Goal: Transaction & Acquisition: Purchase product/service

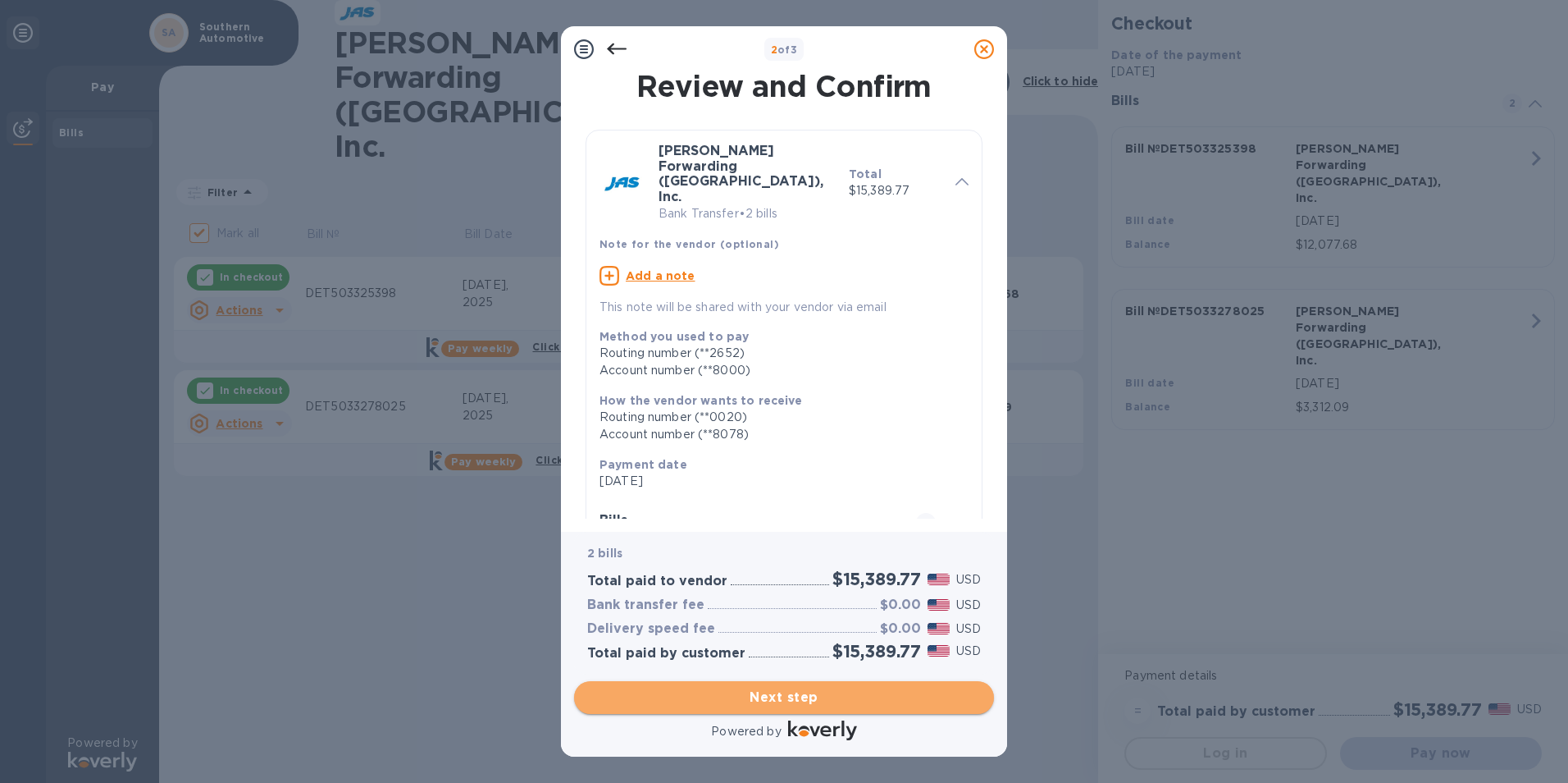
click at [818, 696] on span "Next step" at bounding box center [784, 697] width 394 height 20
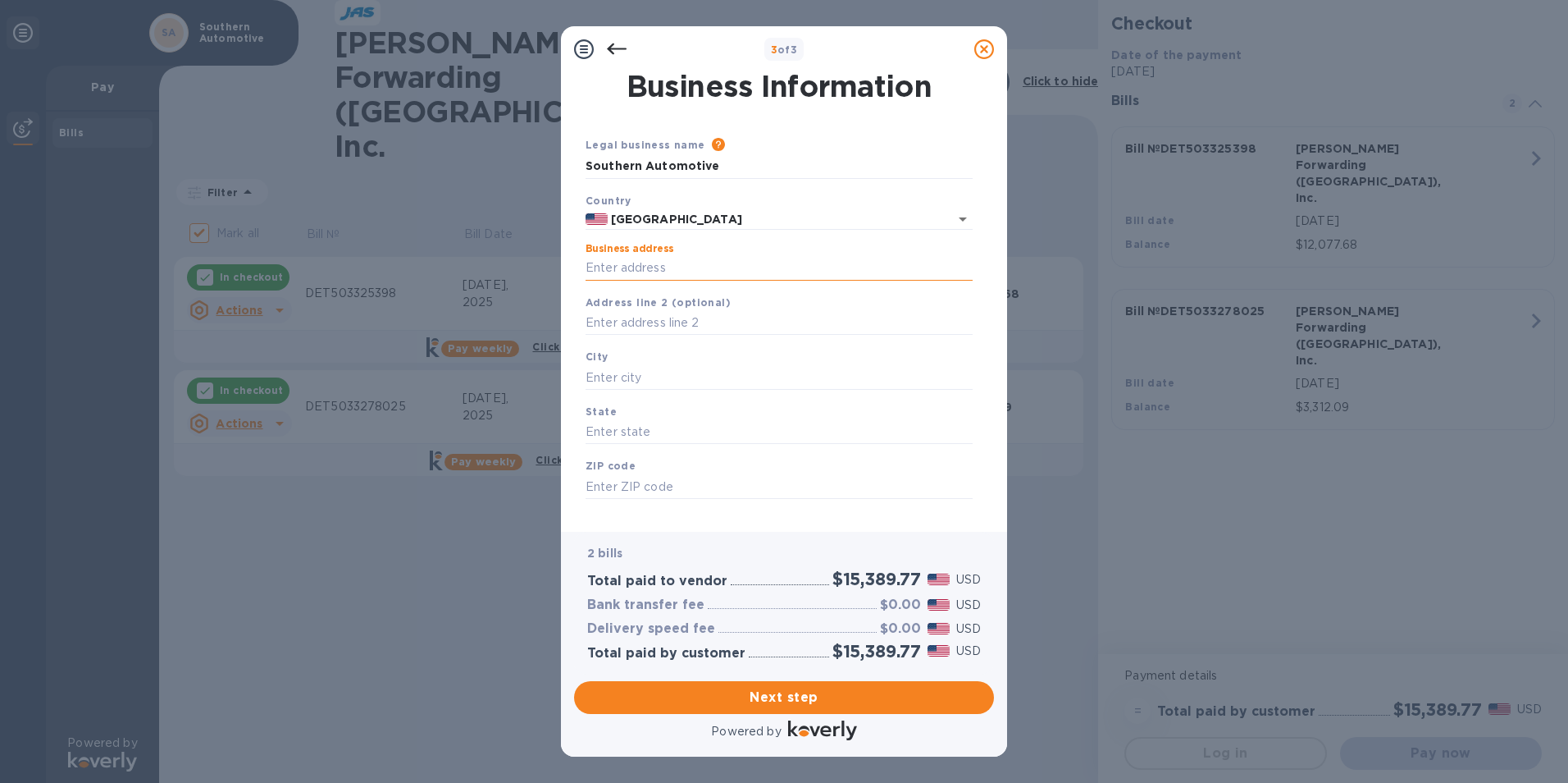
click at [621, 269] on input "Business address" at bounding box center [779, 269] width 387 height 24
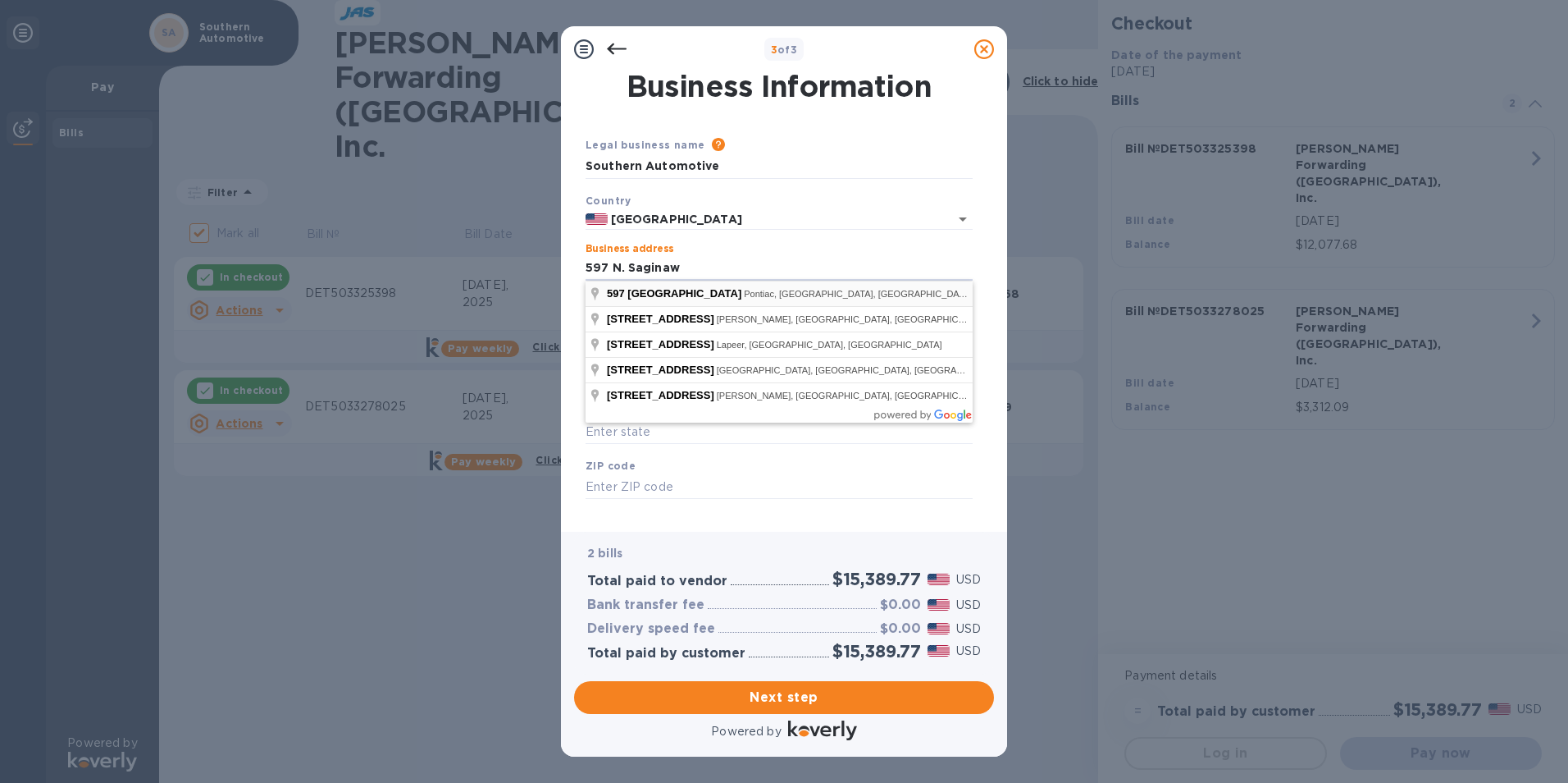
type input "[STREET_ADDRESS]"
type input "Pontiac"
type input "MI"
type input "48342"
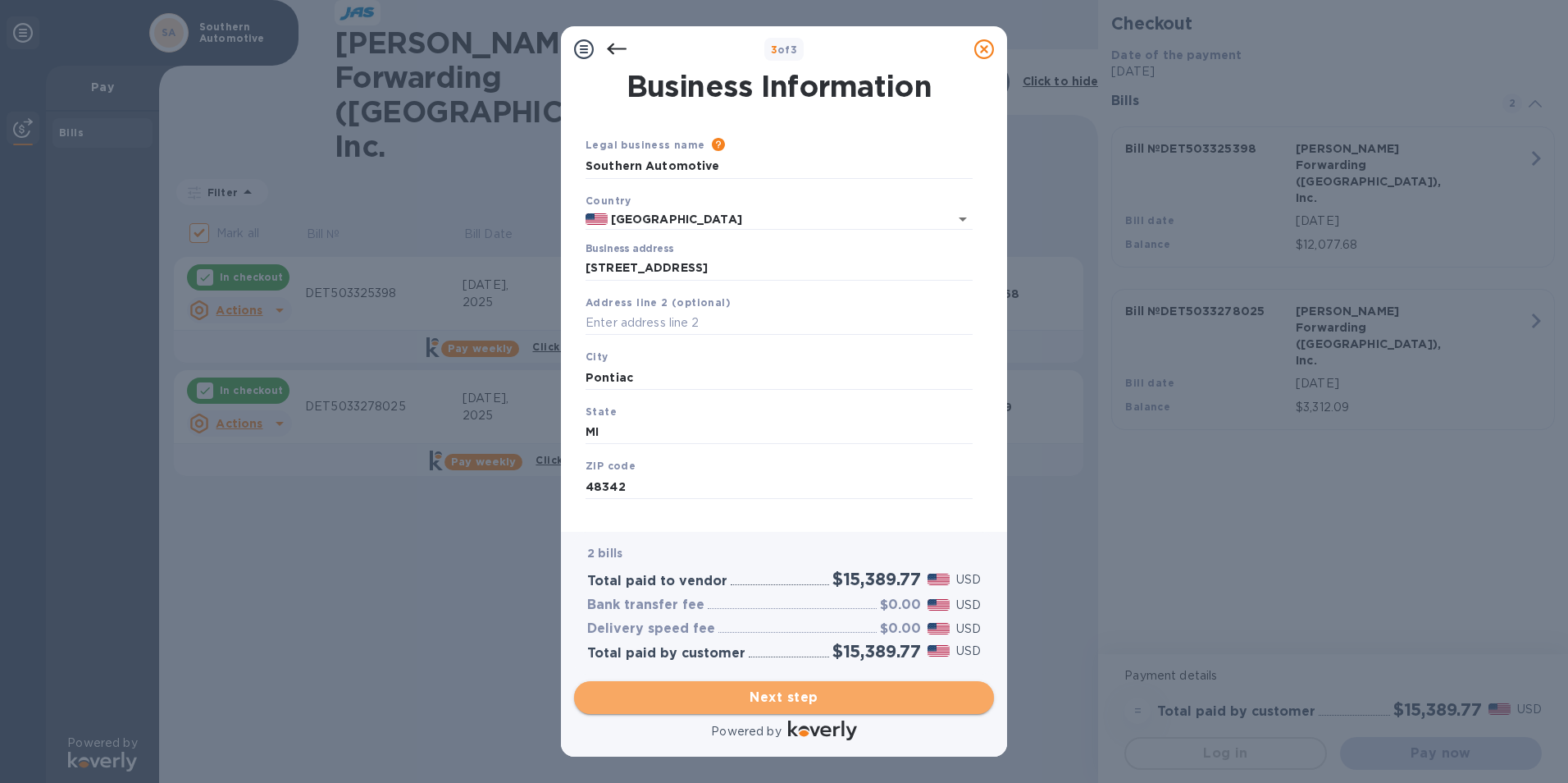
click at [757, 693] on span "Next step" at bounding box center [784, 697] width 394 height 20
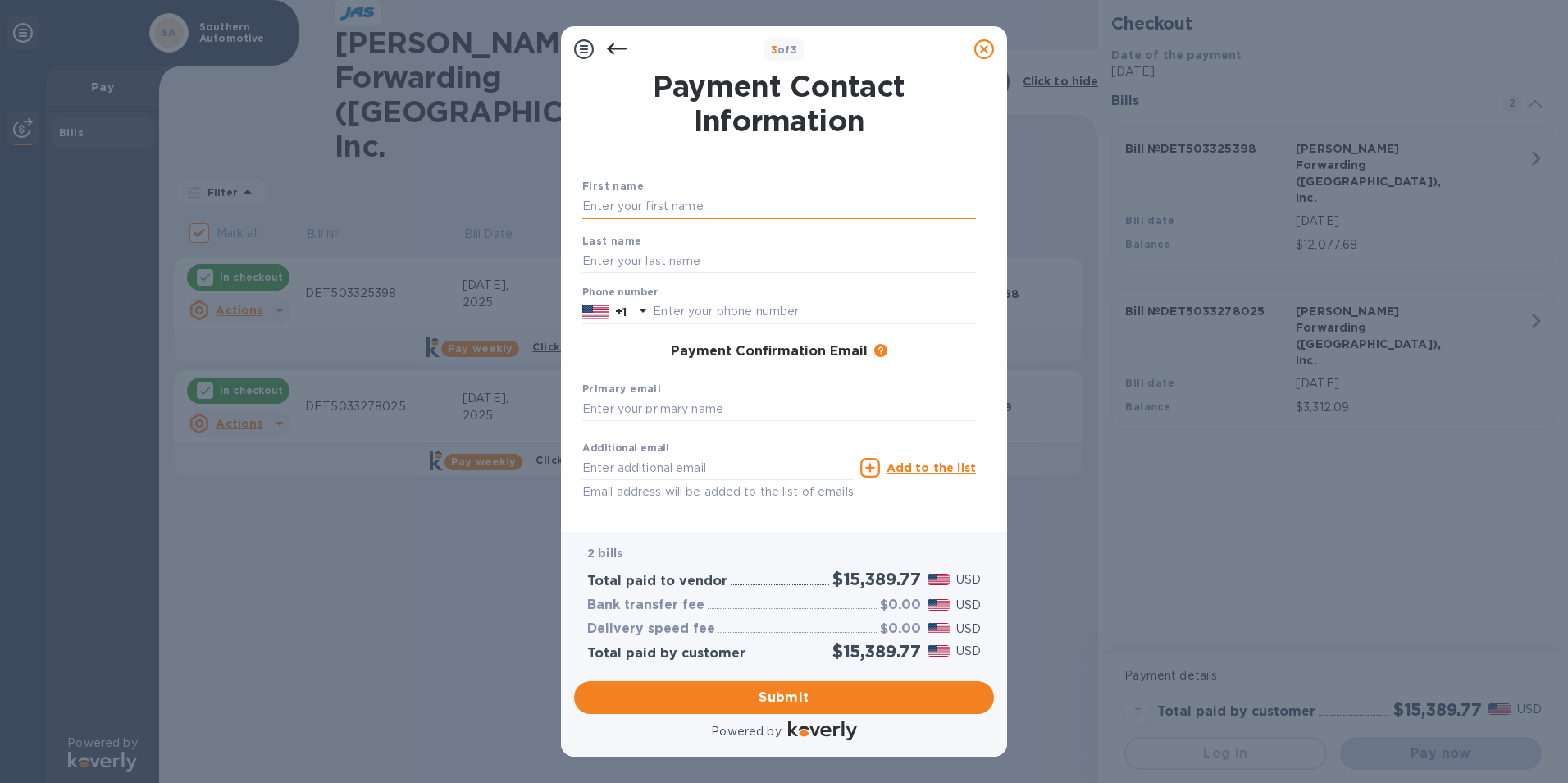
click at [594, 205] on input "text" at bounding box center [779, 206] width 394 height 24
type input "[PERSON_NAME]"
type input "2483355555"
type input "[PERSON_NAME][EMAIL_ADDRESS][DOMAIN_NAME]"
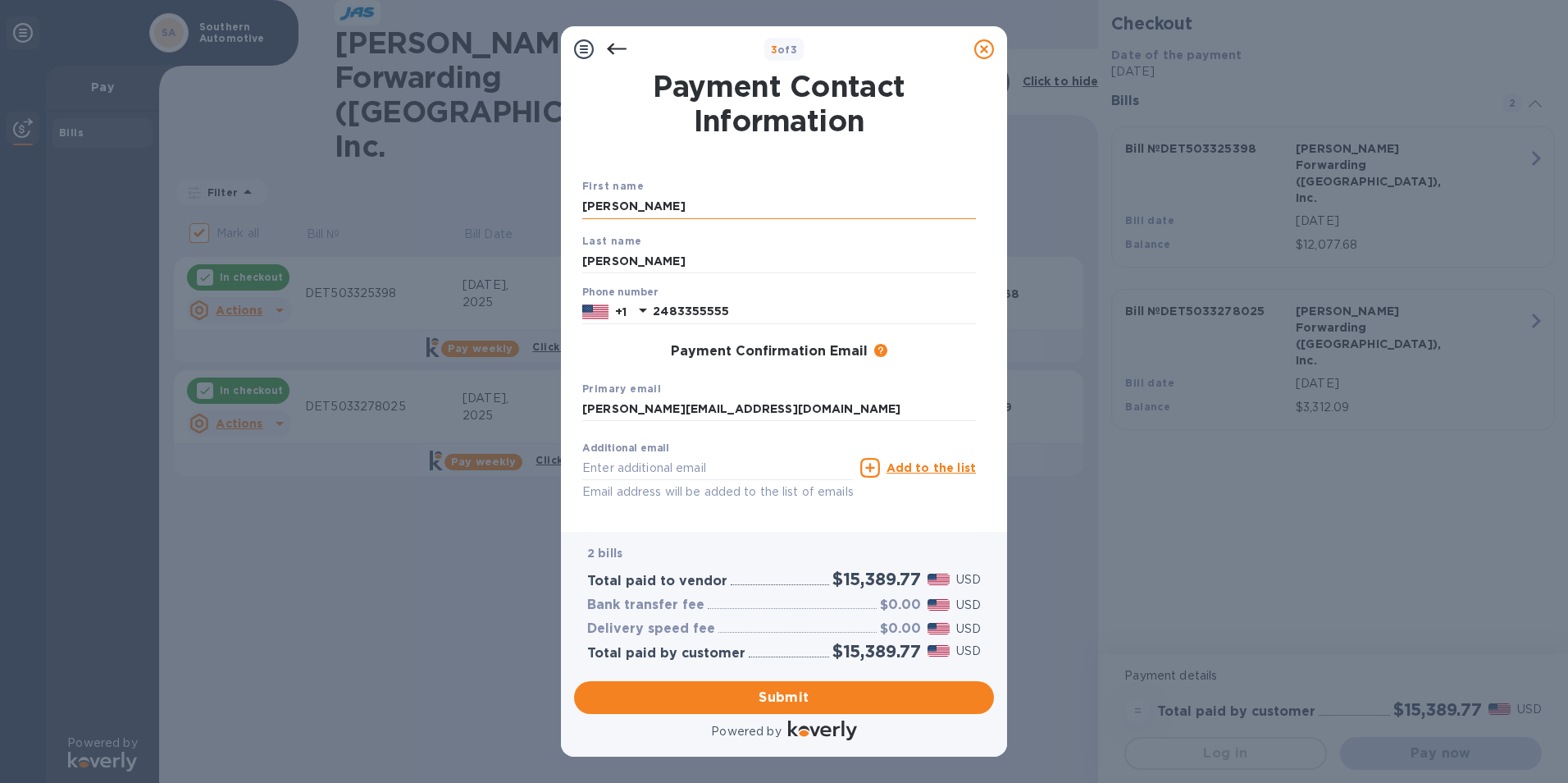
type input "[PERSON_NAME][EMAIL_ADDRESS][DOMAIN_NAME]"
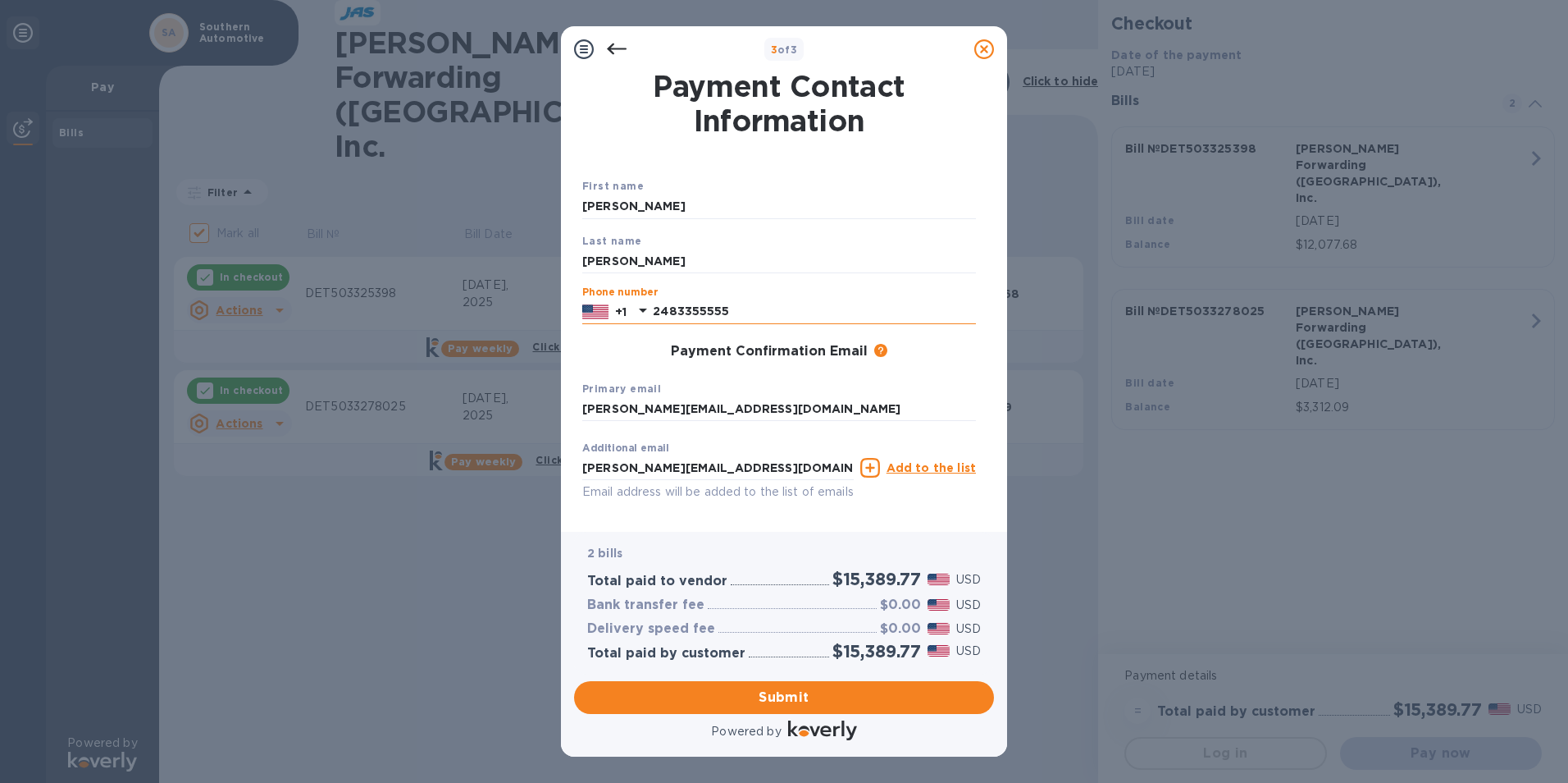
click at [741, 314] on input "2483355555" at bounding box center [814, 312] width 323 height 24
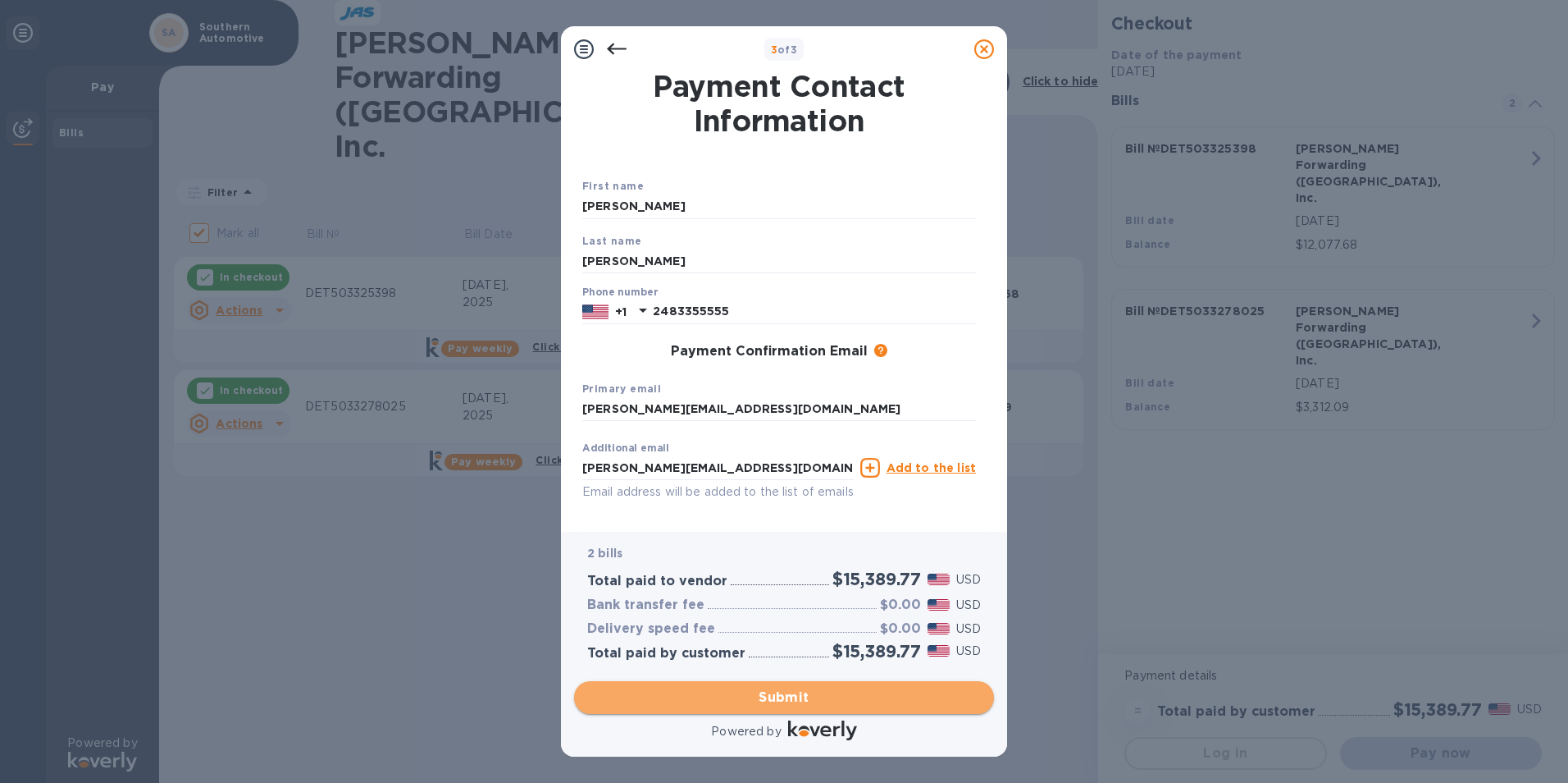
click at [776, 694] on span "Submit" at bounding box center [784, 697] width 394 height 20
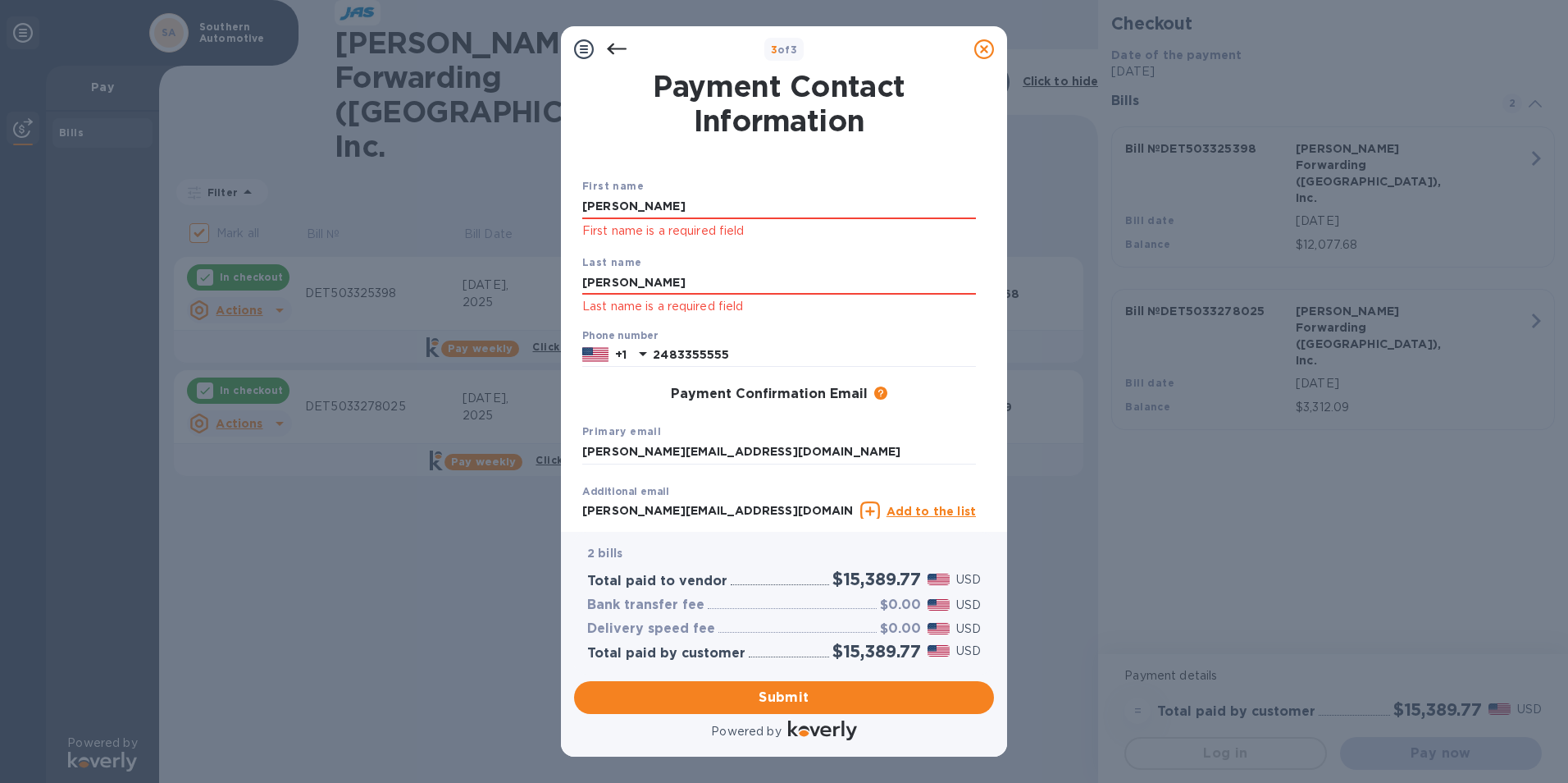
click p "First name is a required field"
click at [669, 193] on div "First name [PERSON_NAME] First name is a required field" at bounding box center [779, 208] width 407 height 76
click at [667, 199] on input "[PERSON_NAME]" at bounding box center [779, 206] width 394 height 24
click at [633, 283] on input "[PERSON_NAME]" at bounding box center [779, 283] width 394 height 24
drag, startPoint x: 633, startPoint y: 203, endPoint x: 504, endPoint y: 200, distance: 129.0
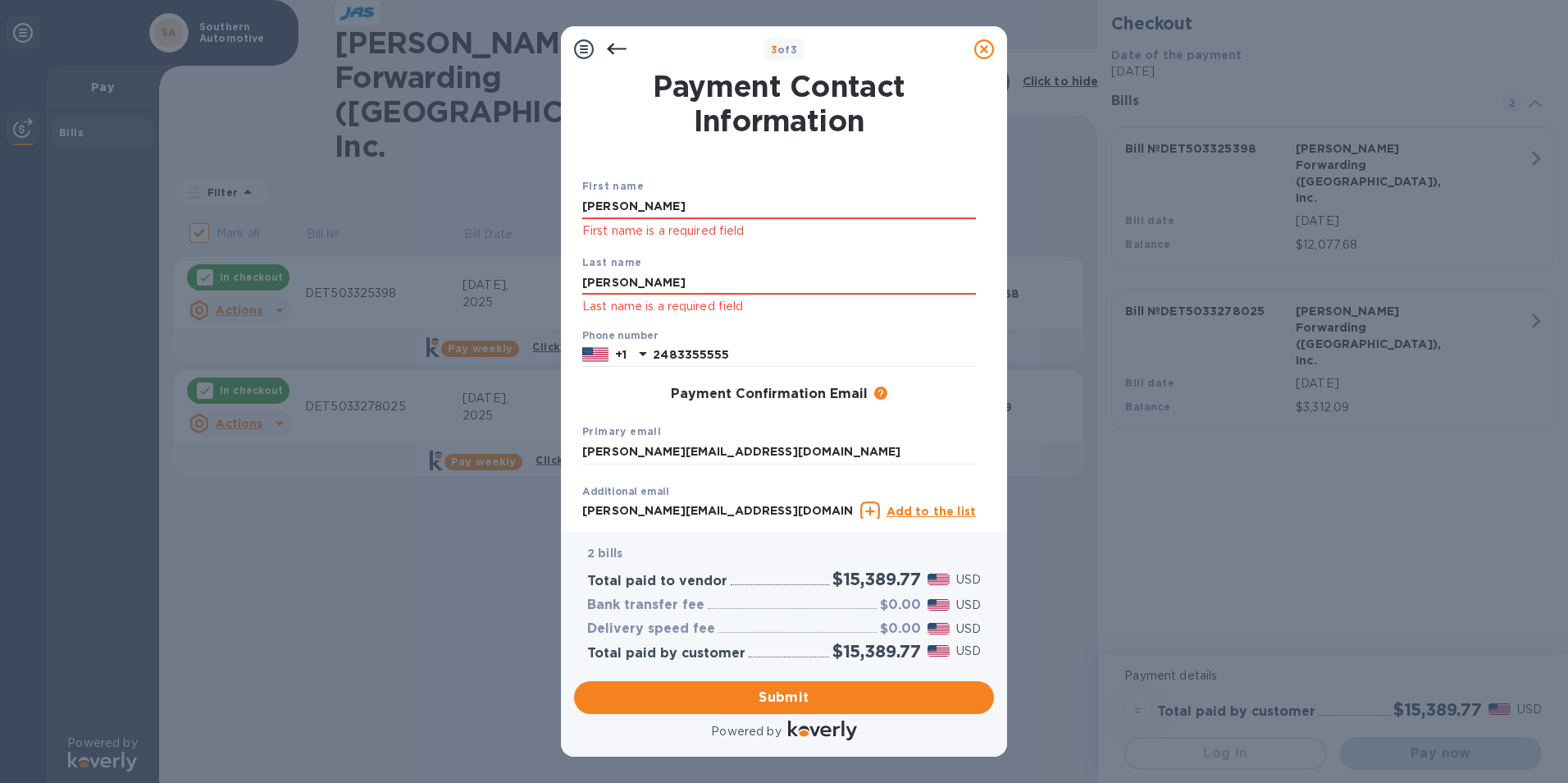
click at [504, 200] on div "3 of 3 Payment Contact Information First name [PERSON_NAME] First name is a req…" at bounding box center [784, 391] width 1568 height 783
type input "[PERSON_NAME]"
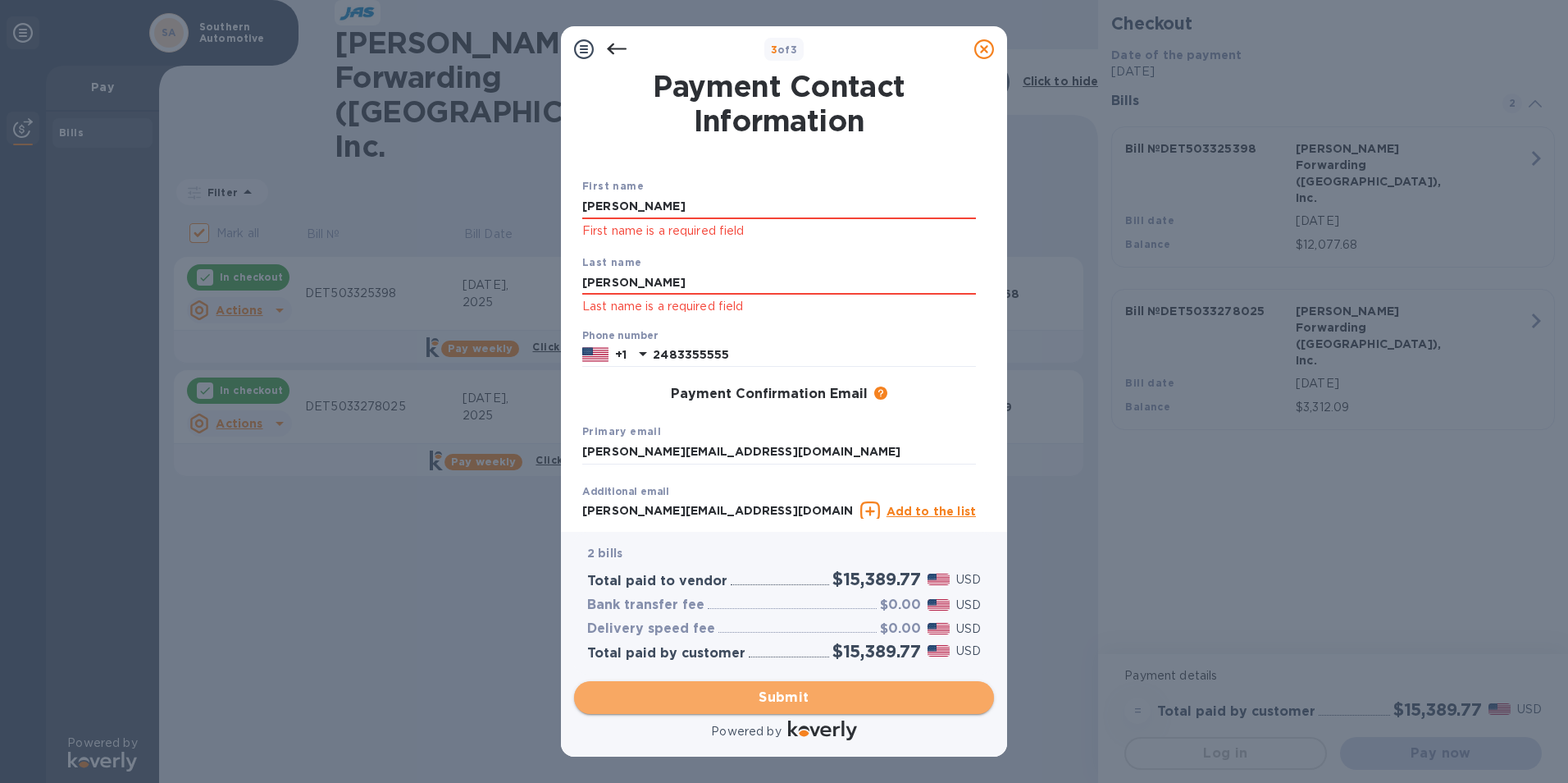
click at [756, 704] on span "Submit" at bounding box center [784, 697] width 394 height 20
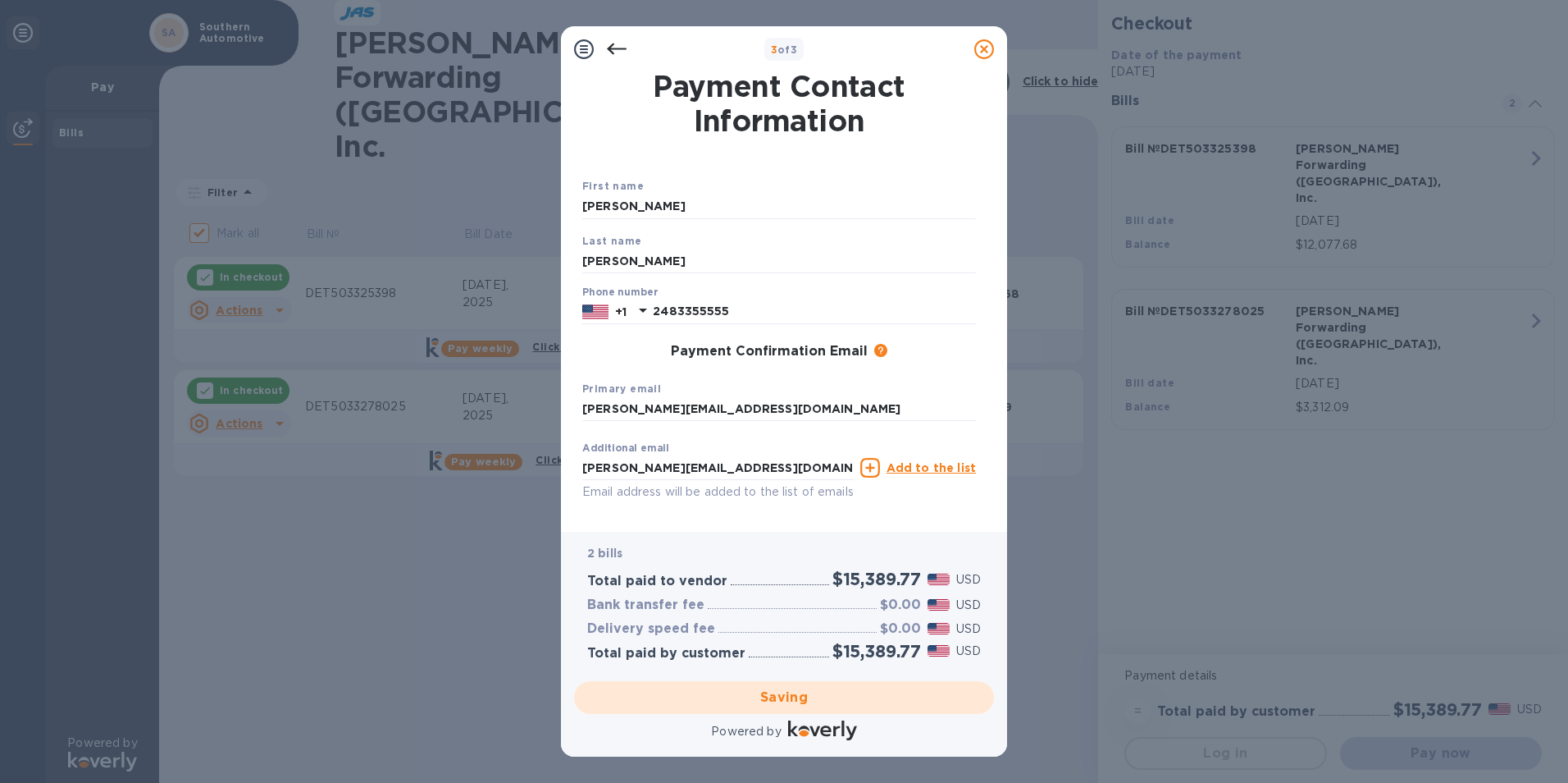
click at [1032, 567] on div "3 of 3 Payment Contact Information First name [PERSON_NAME] Last name [PERSON_N…" at bounding box center [784, 391] width 1568 height 783
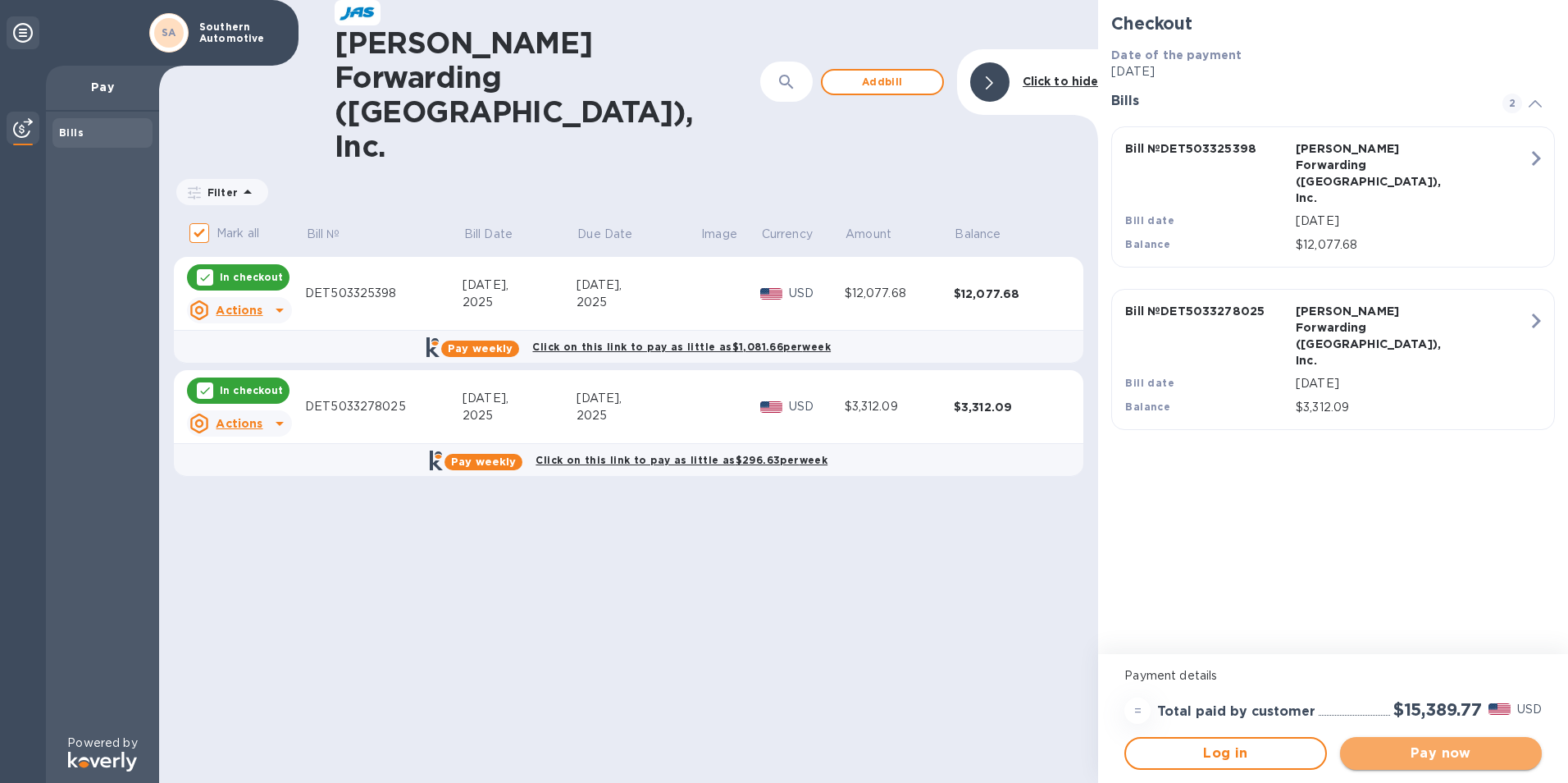
click at [1441, 751] on span "Pay now" at bounding box center [1441, 753] width 175 height 20
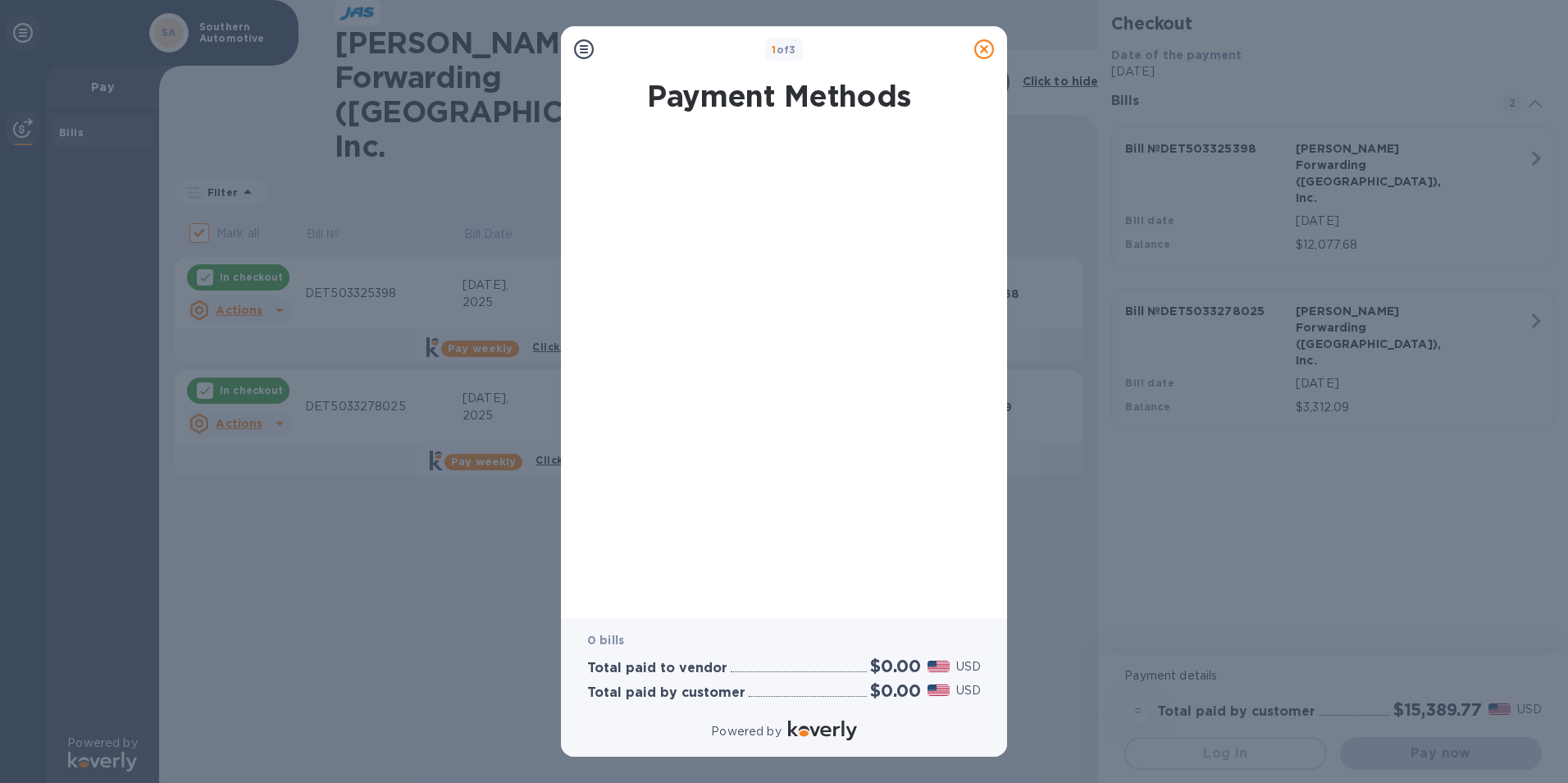
click at [702, 334] on div at bounding box center [779, 367] width 420 height 469
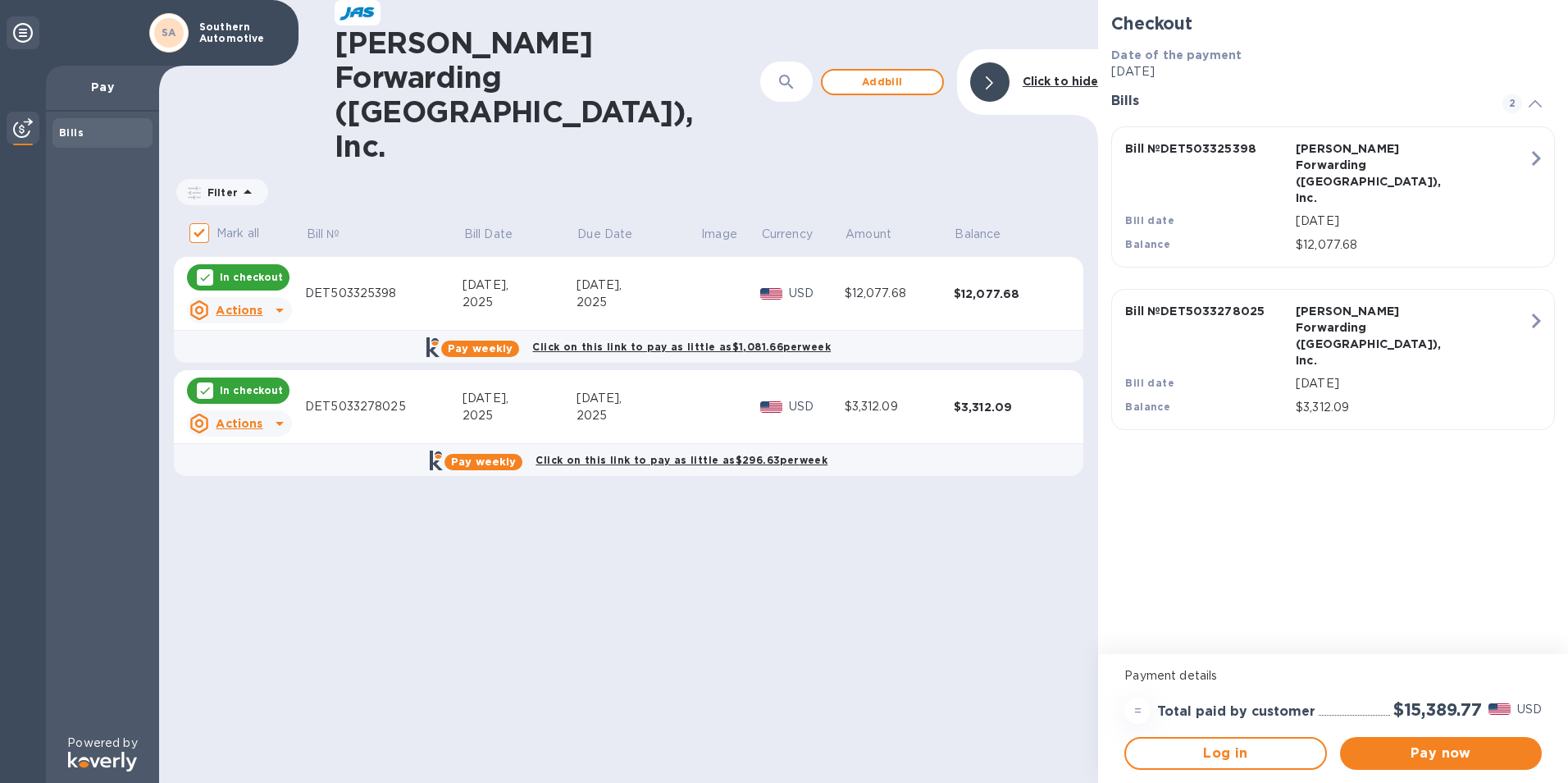
click at [273, 414] on icon at bounding box center [279, 423] width 20 height 20
click at [273, 327] on div at bounding box center [784, 391] width 1568 height 783
click at [353, 481] on div "[PERSON_NAME] Forwarding ([GEOGRAPHIC_DATA]), Inc. ​ Add [PERSON_NAME] to hide …" at bounding box center [629, 391] width 939 height 783
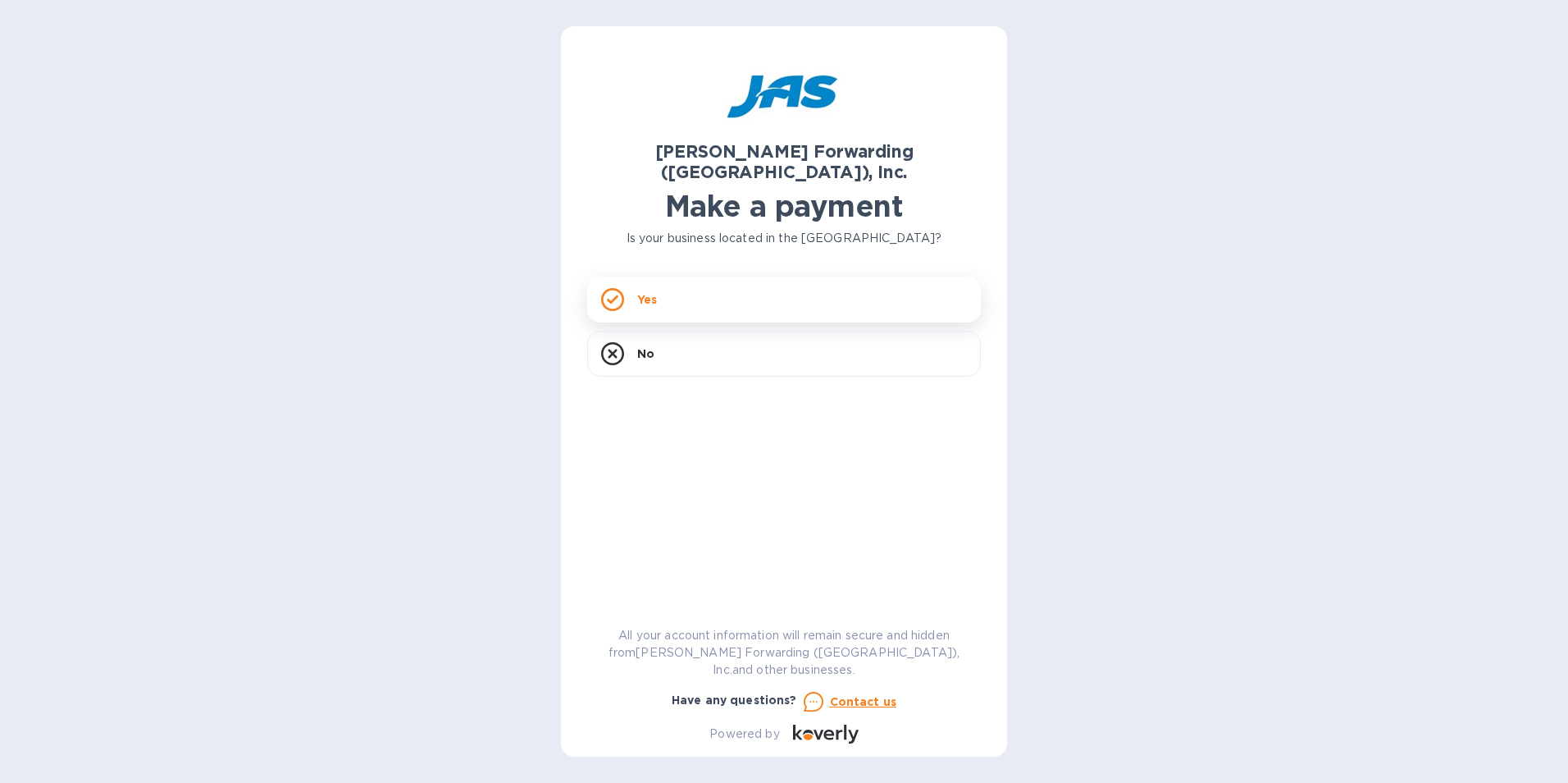
click at [610, 289] on rect at bounding box center [612, 300] width 21 height 21
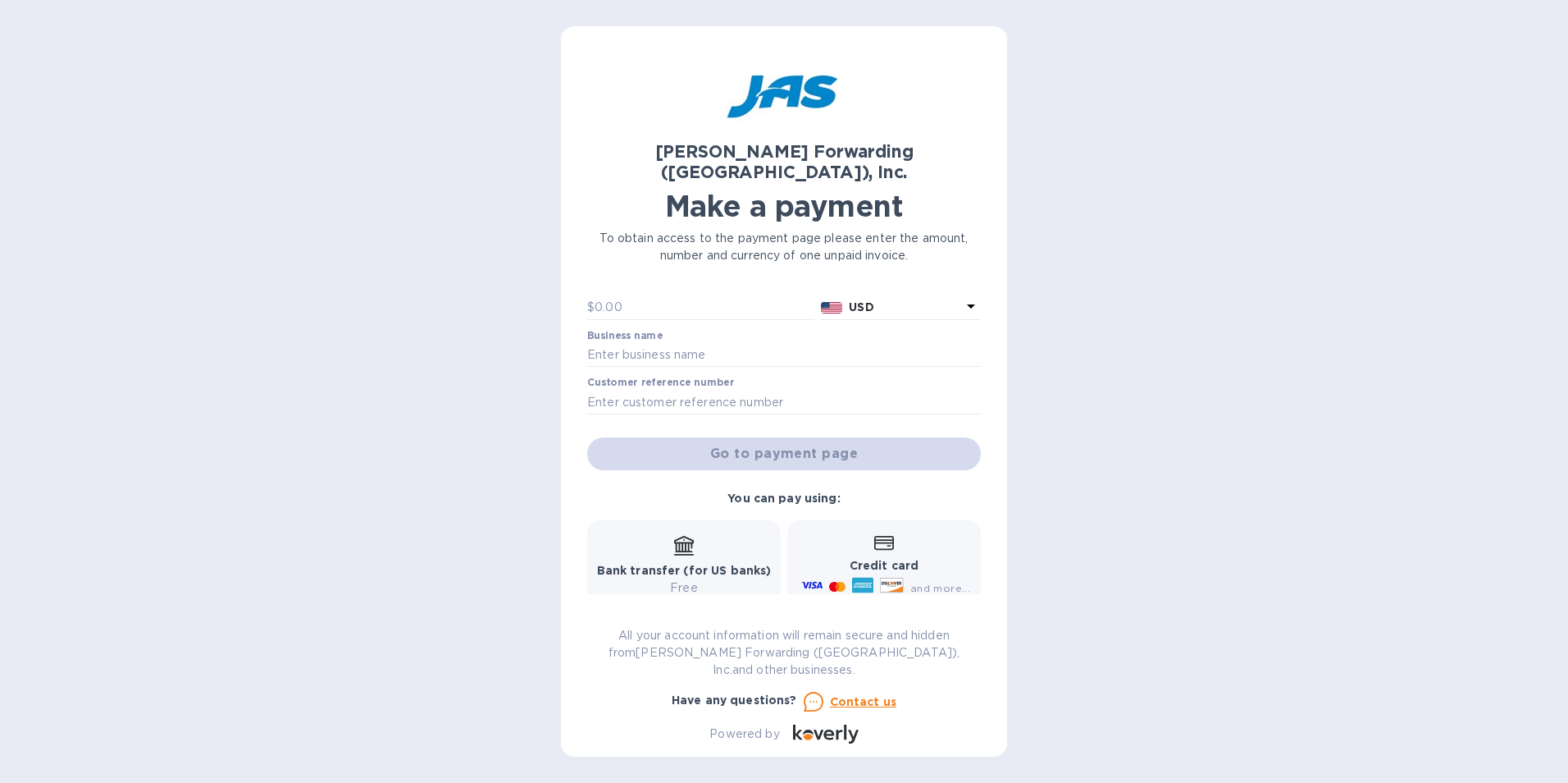
scroll to position [148, 0]
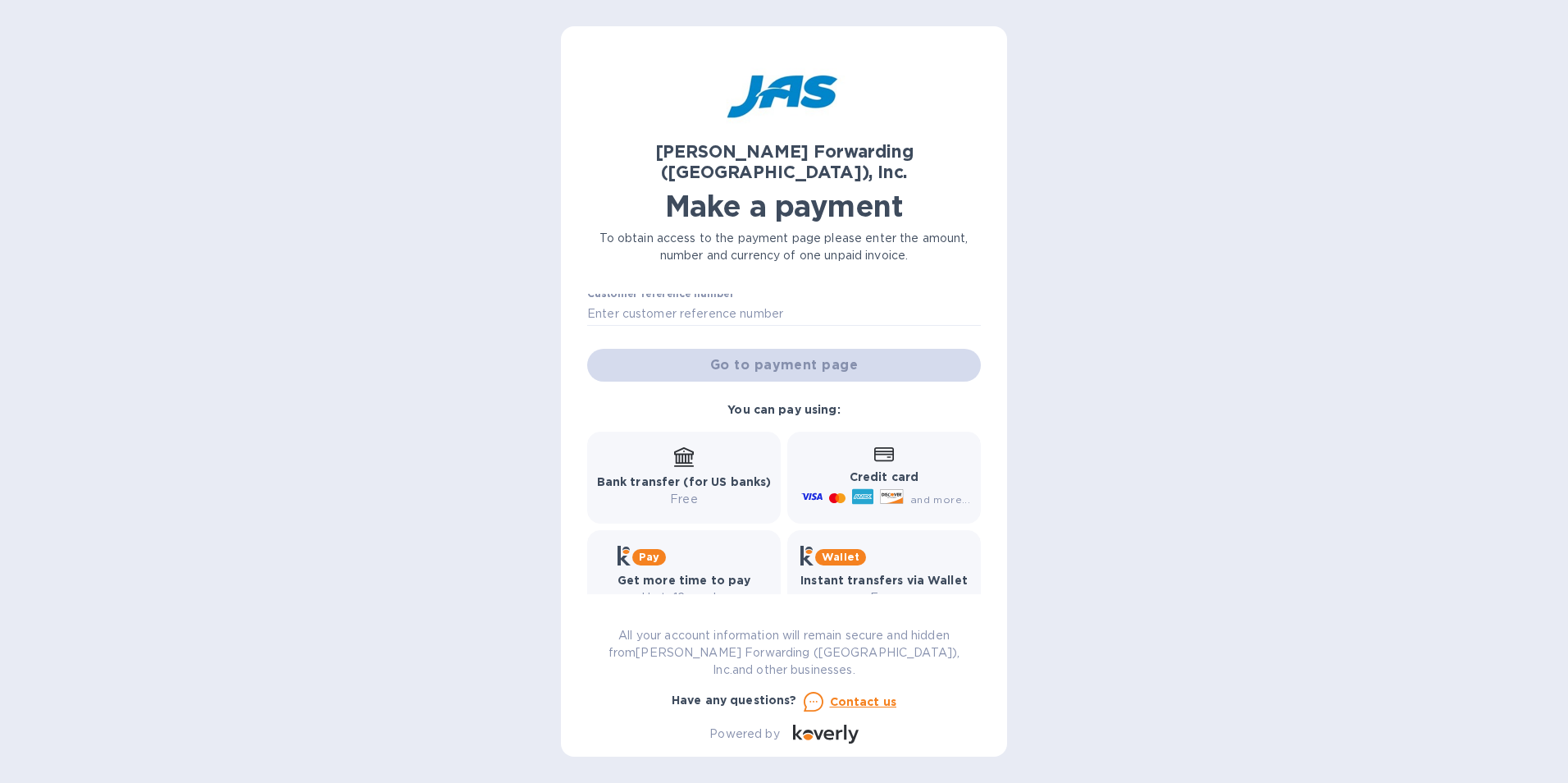
click at [679, 447] on icon at bounding box center [684, 456] width 20 height 20
click at [774, 347] on div "Go to payment page" at bounding box center [784, 366] width 400 height 40
